Goal: Task Accomplishment & Management: Complete application form

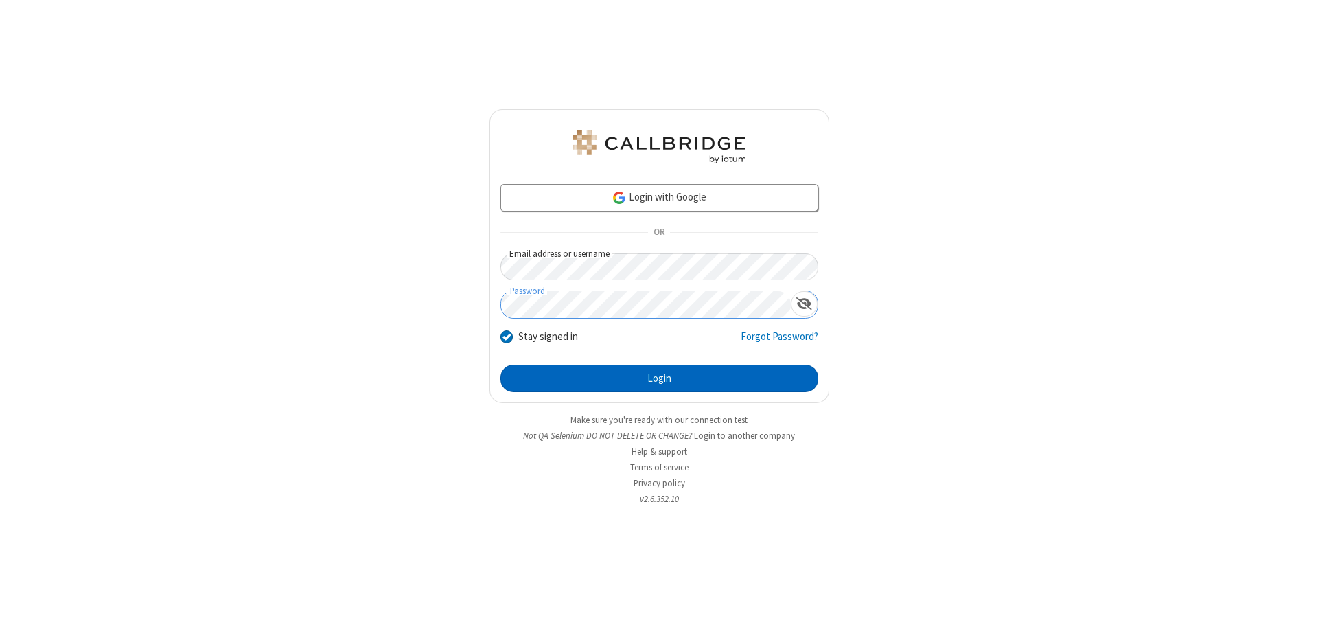
click at [659, 378] on button "Login" at bounding box center [659, 378] width 318 height 27
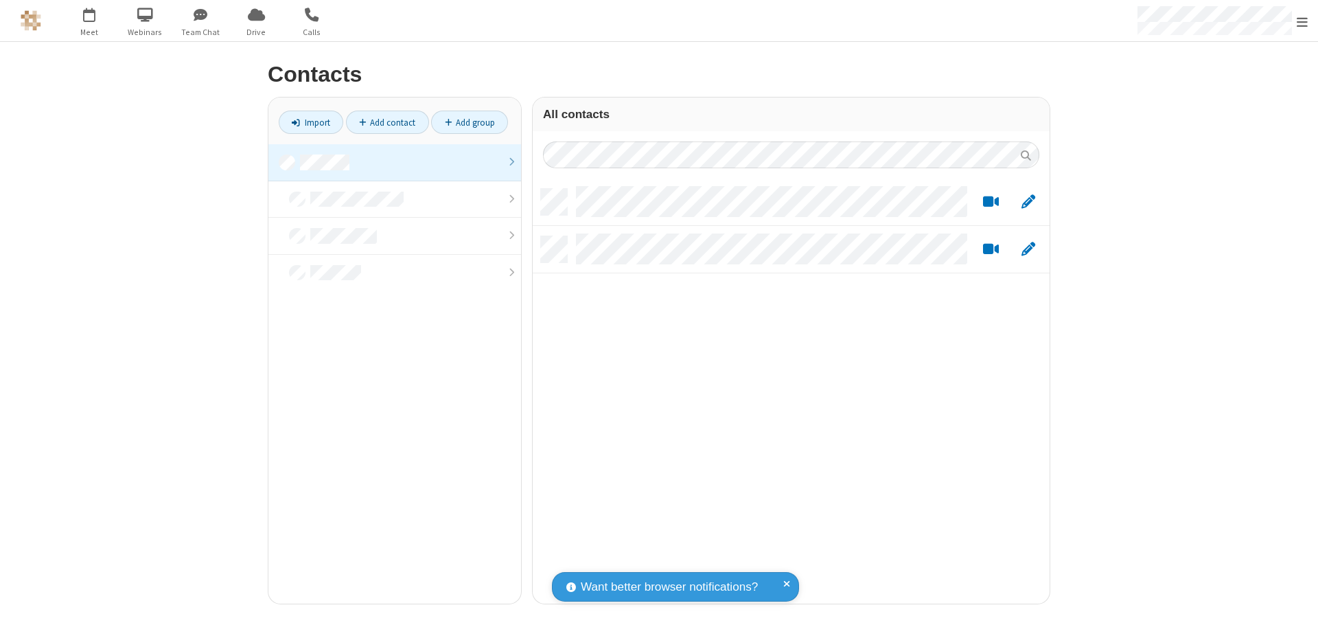
scroll to position [415, 507]
click at [395, 162] on link at bounding box center [394, 162] width 253 height 37
click at [387, 122] on link "Add contact" at bounding box center [387, 122] width 83 height 23
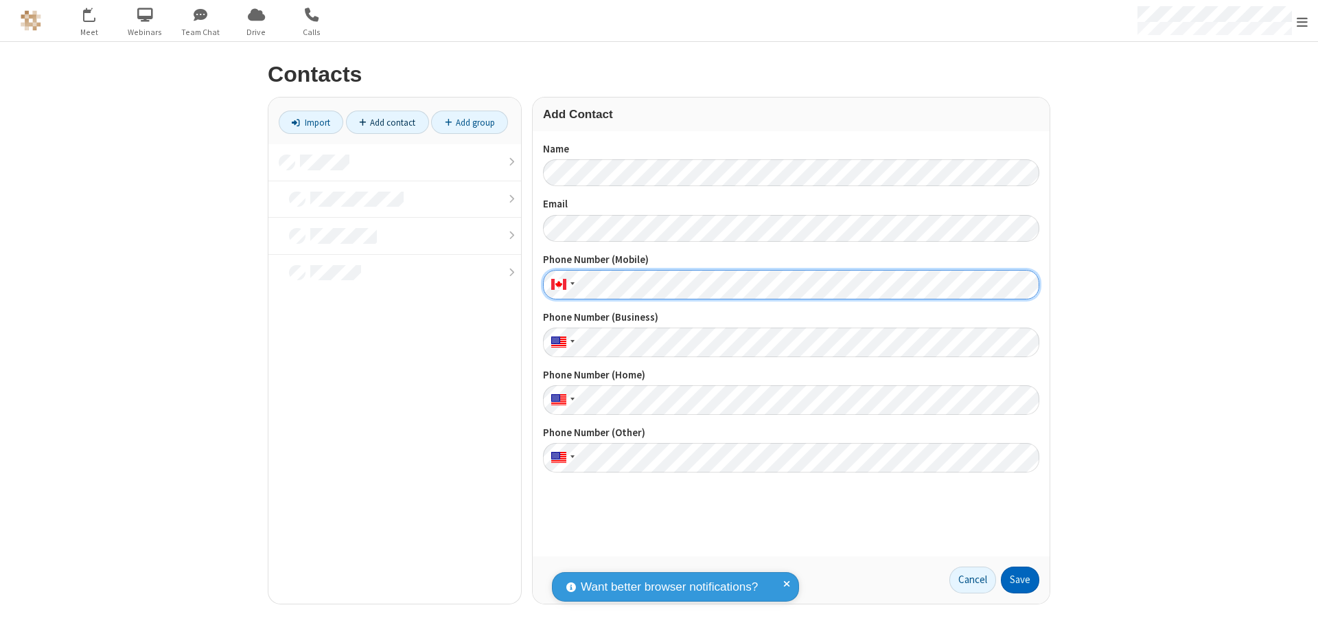
click at [1020, 579] on button "Save" at bounding box center [1020, 579] width 38 height 27
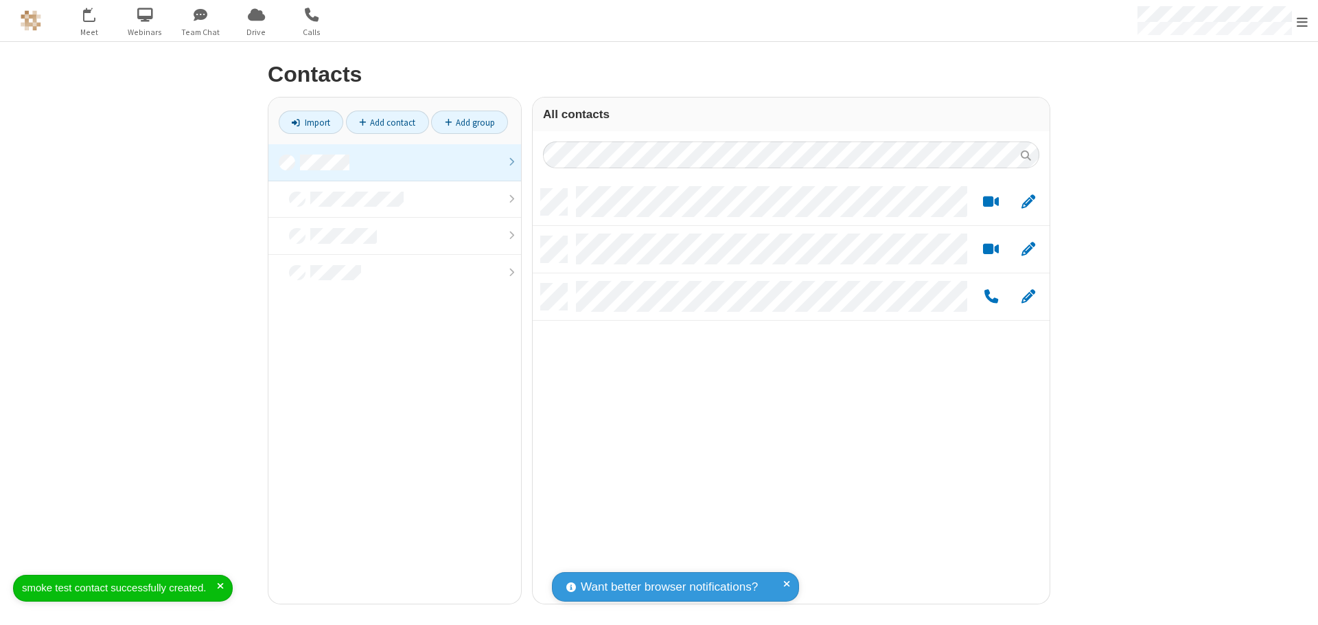
scroll to position [415, 507]
